Goal: Find specific page/section: Find specific page/section

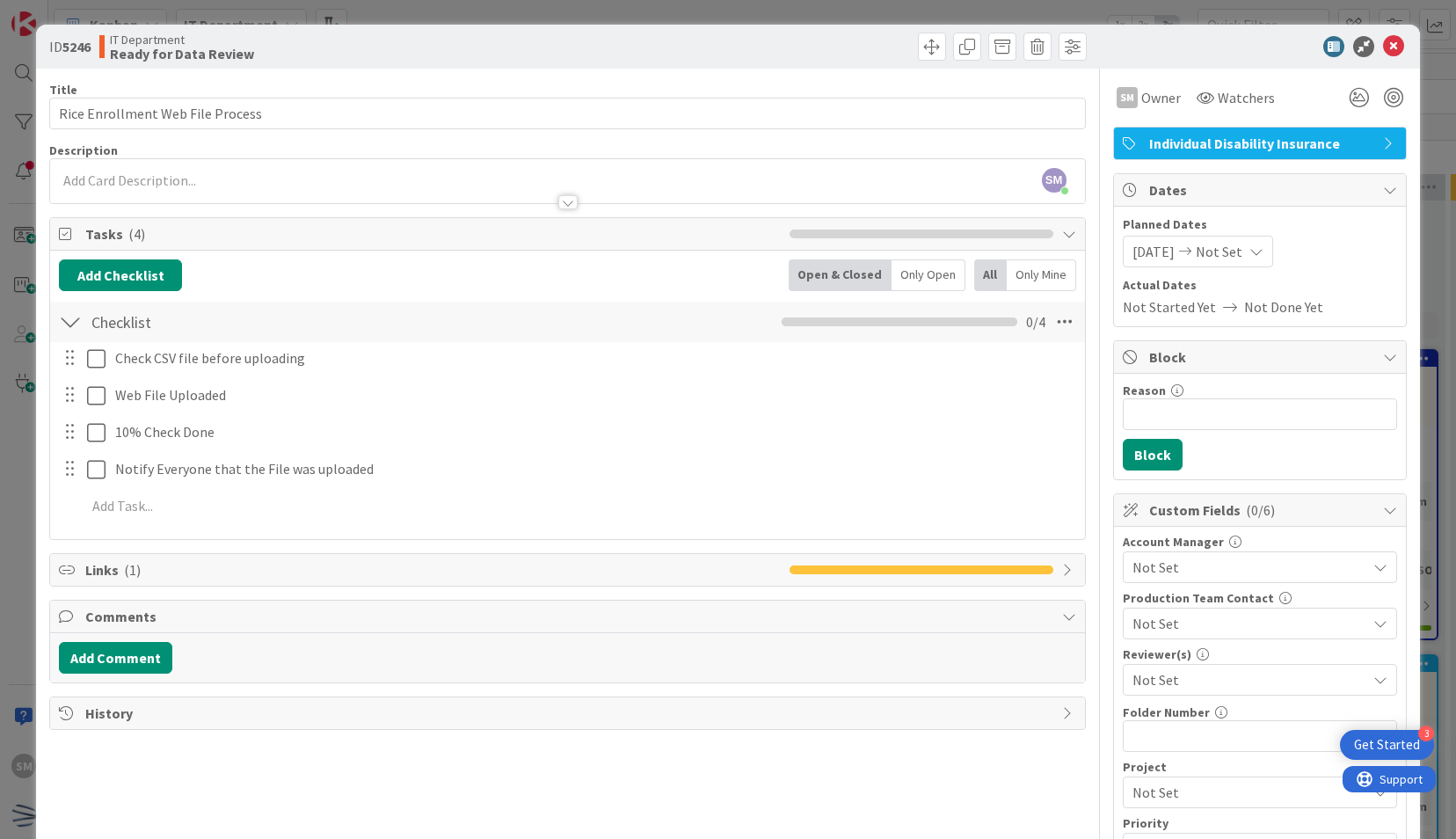
scroll to position [613, 238]
click at [791, 85] on div "Title 32 / 128" at bounding box center [567, 90] width 1035 height 16
click at [1384, 40] on icon at bounding box center [1394, 47] width 21 height 21
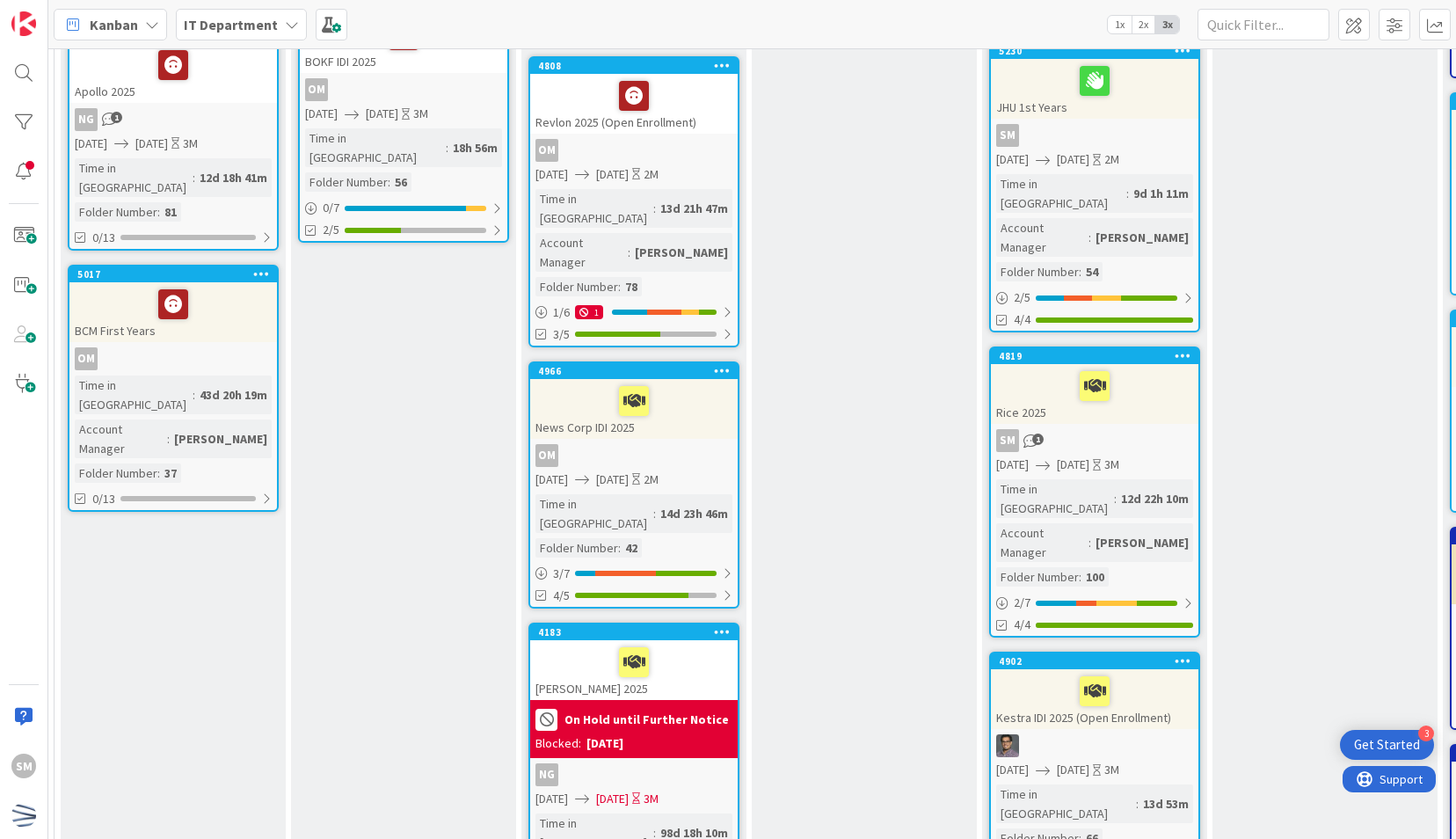
click at [1111, 651] on div "4902 Kestra IDI 2025 (Open Enrollment) [DATE] [DATE] 3M Time in [GEOGRAPHIC_DAT…" at bounding box center [1094, 775] width 211 height 247
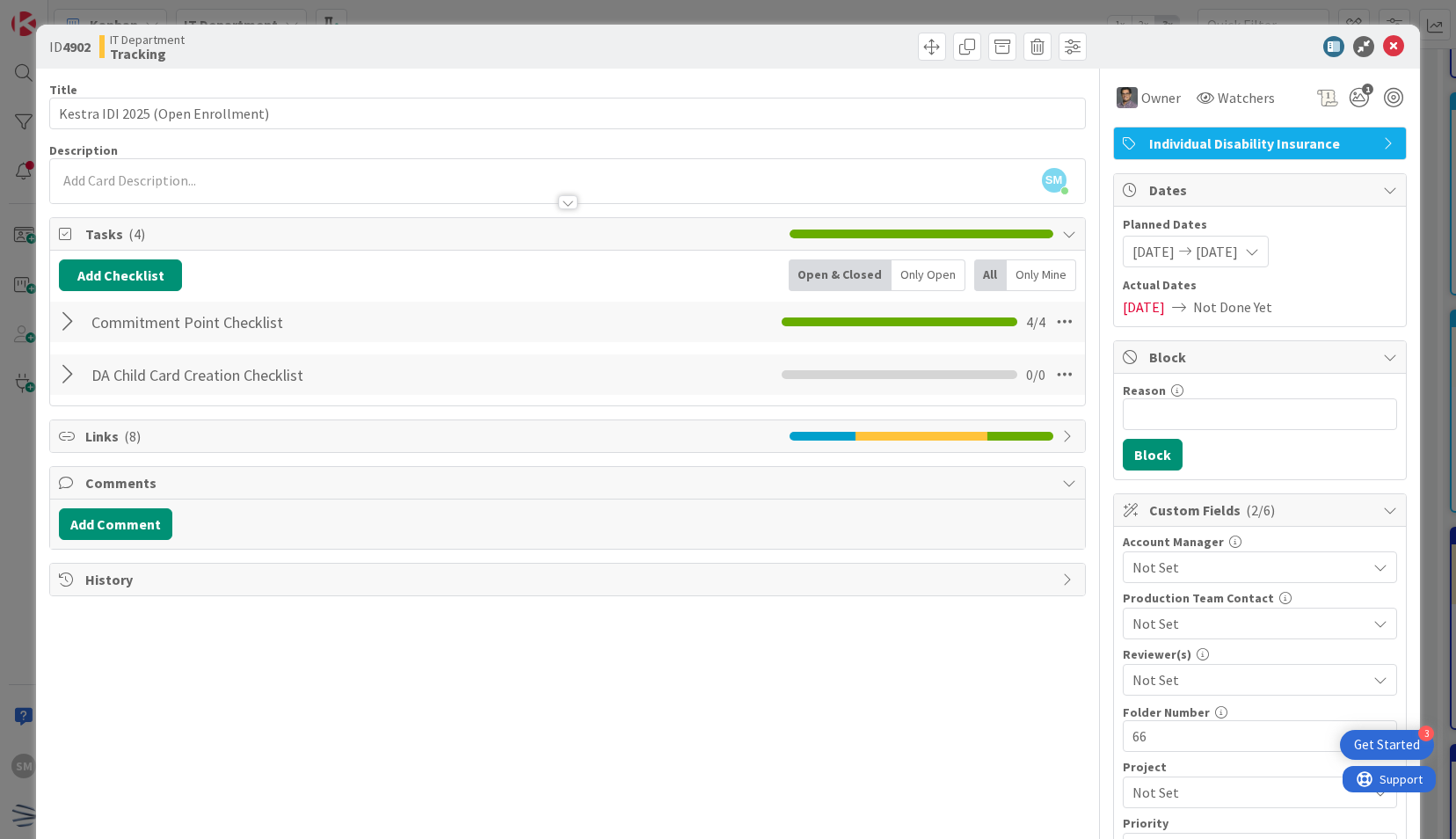
click at [76, 379] on div at bounding box center [70, 375] width 23 height 32
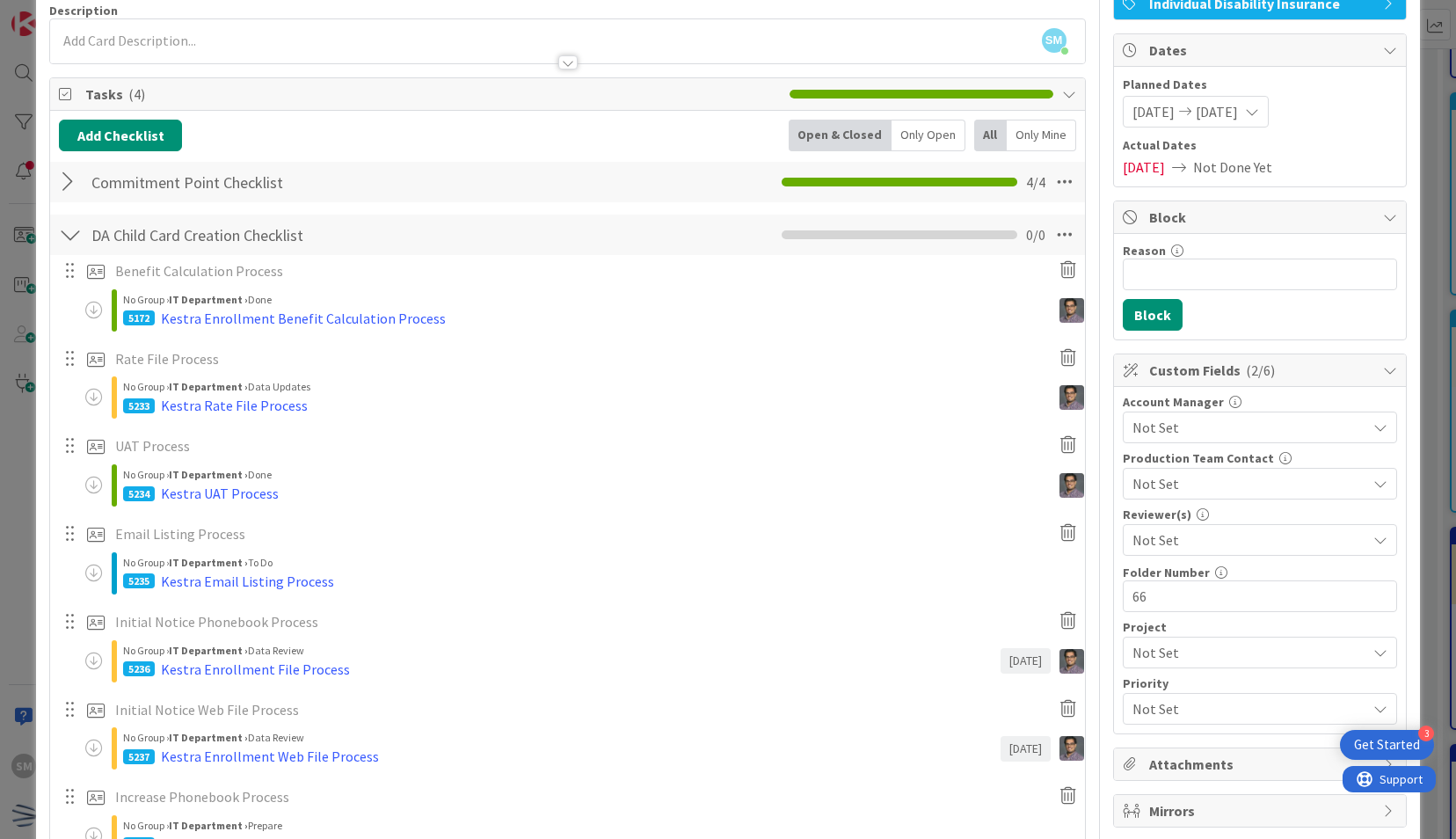
scroll to position [141, 0]
click at [371, 671] on div "5236 Kestra Enrollment File Process" at bounding box center [560, 668] width 876 height 21
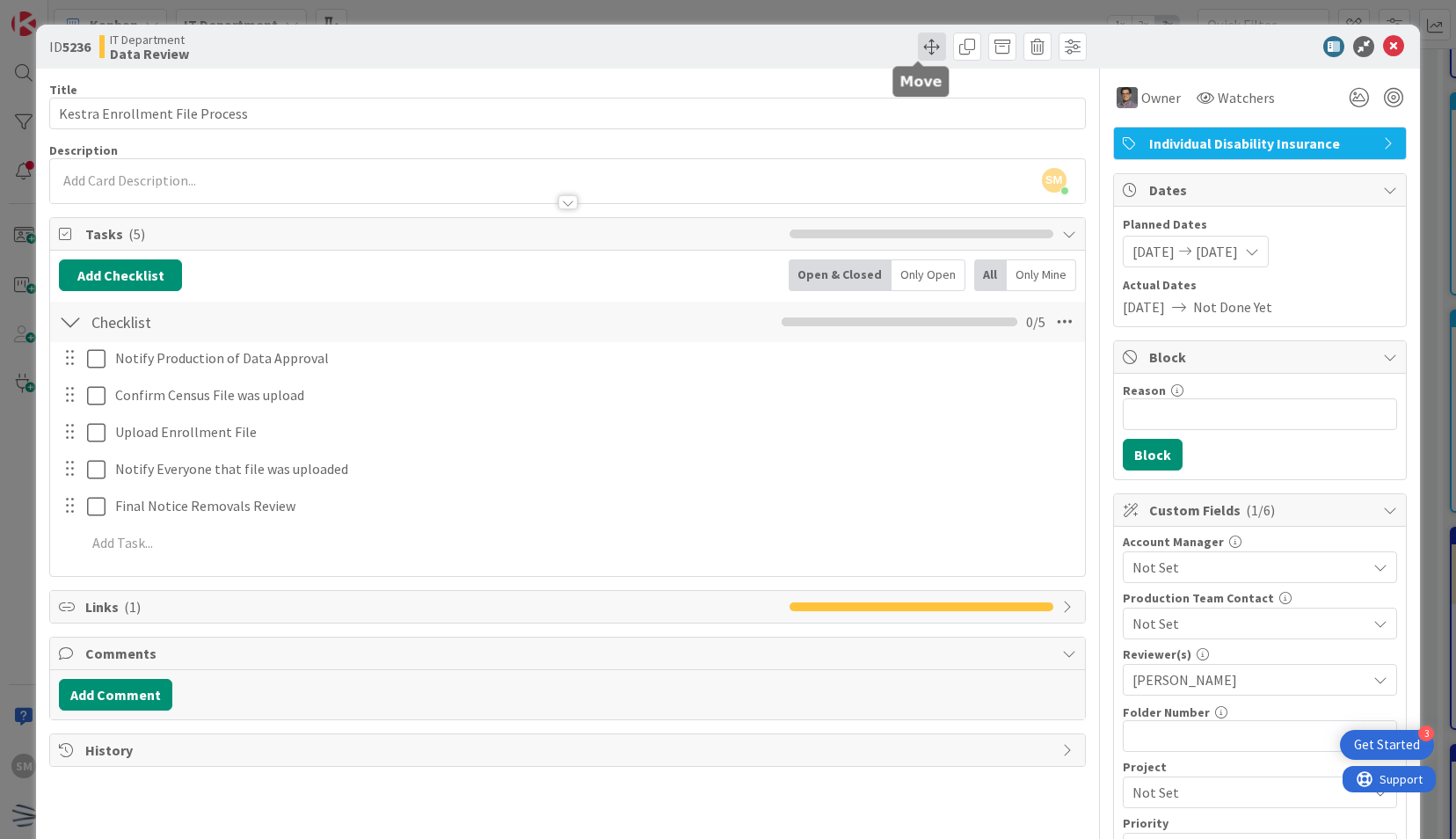
click at [918, 37] on span at bounding box center [932, 47] width 28 height 28
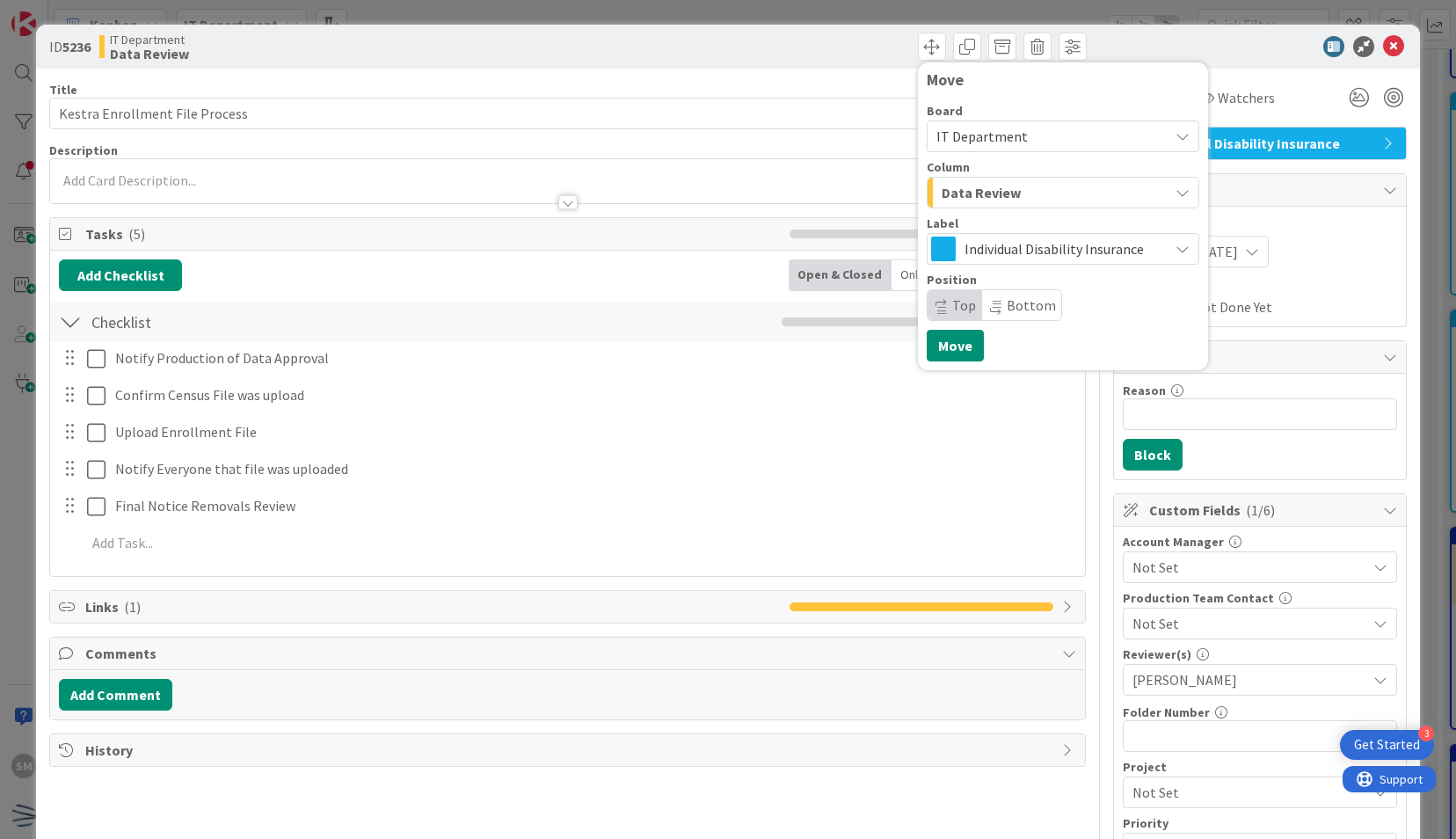
click at [1147, 191] on div "Data Review" at bounding box center [1053, 193] width 231 height 28
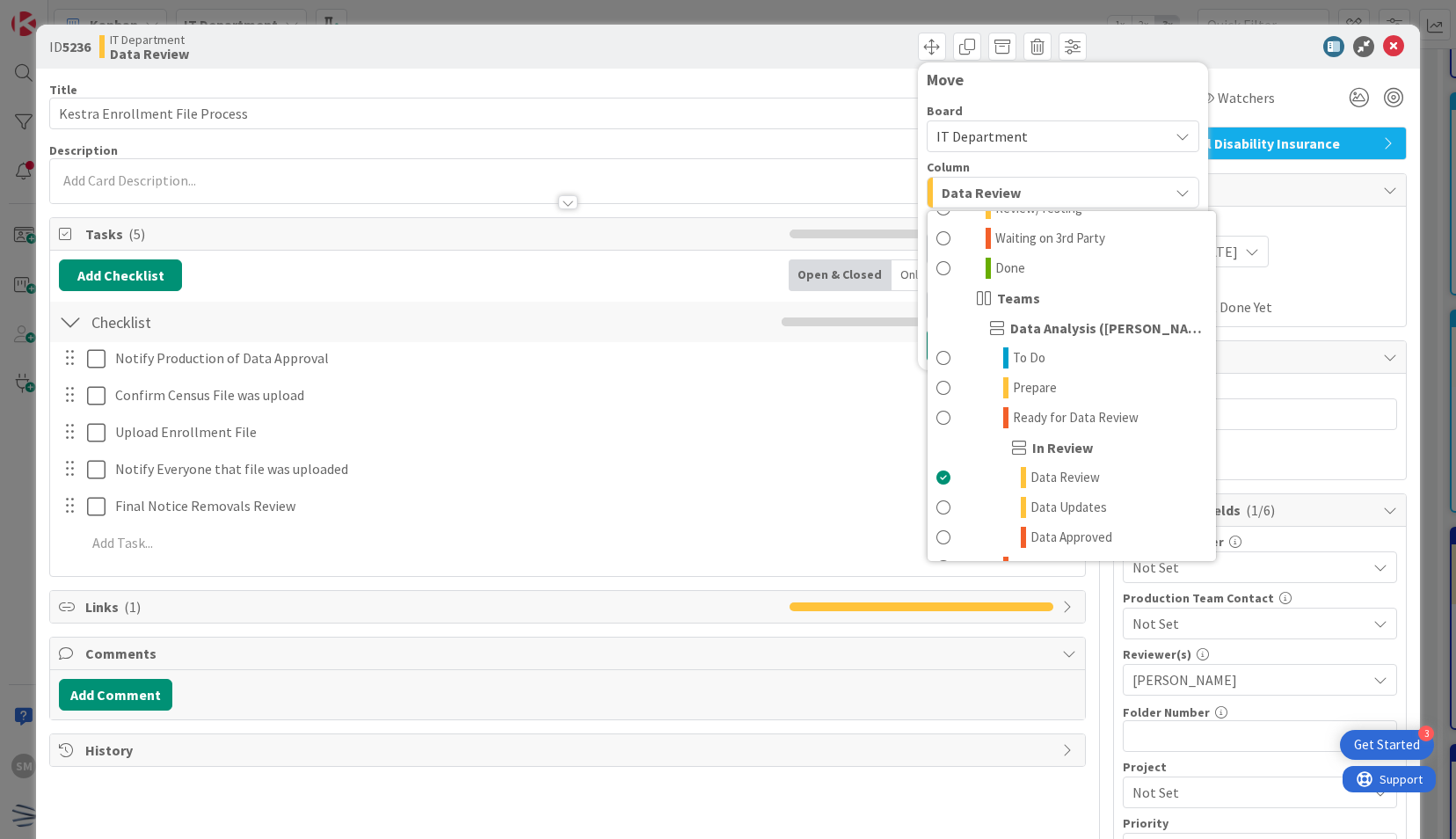
scroll to position [415, 0]
click at [1217, 55] on div at bounding box center [1251, 47] width 311 height 21
